Goal: Find specific page/section: Find specific page/section

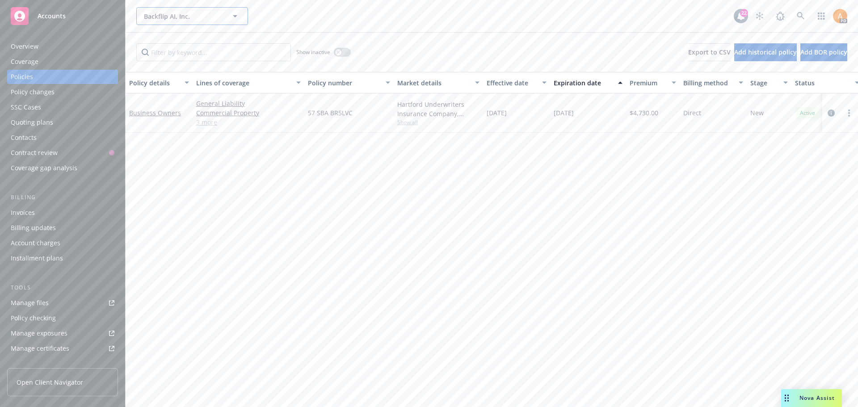
click at [206, 18] on span "Backflip AI, Inc." at bounding box center [182, 16] width 77 height 9
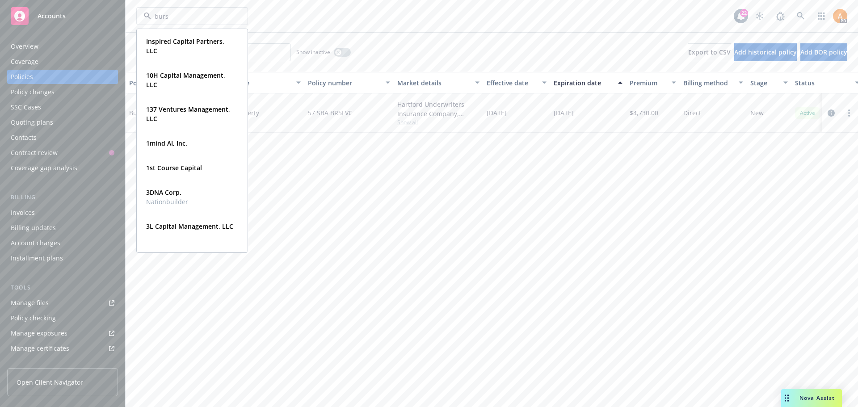
type input "burst"
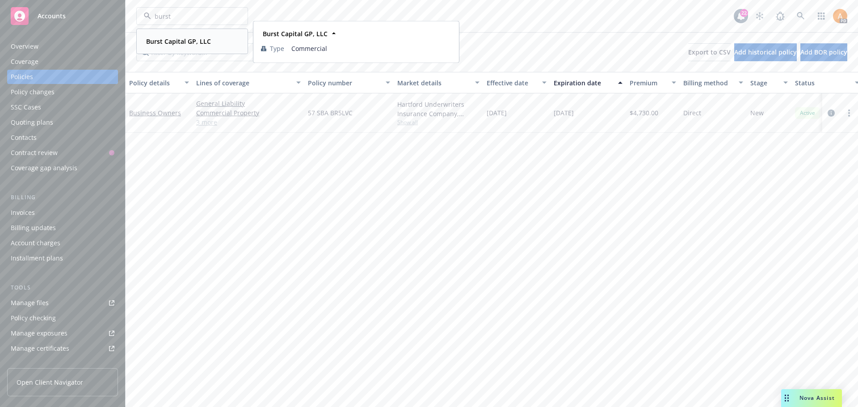
click at [175, 36] on div "Burst Capital GP, LLC" at bounding box center [178, 41] width 70 height 13
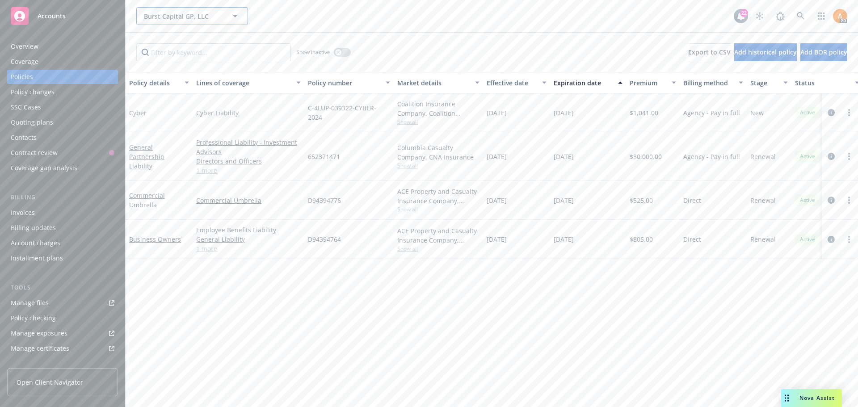
click at [173, 21] on button "Burst Capital GP, LLC" at bounding box center [192, 16] width 112 height 18
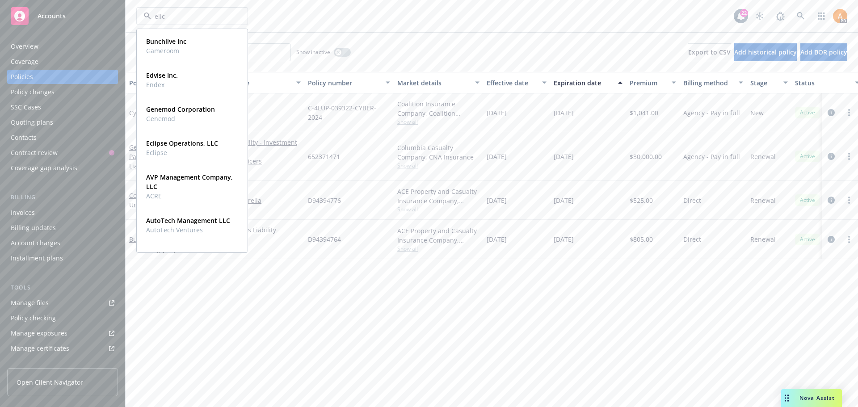
type input "elici"
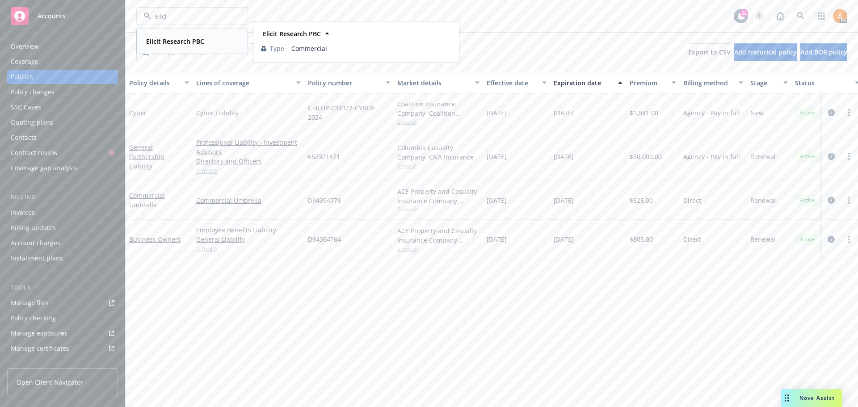
click at [174, 43] on strong "Elicit Research PBC" at bounding box center [175, 41] width 58 height 8
